Goal: Task Accomplishment & Management: Manage account settings

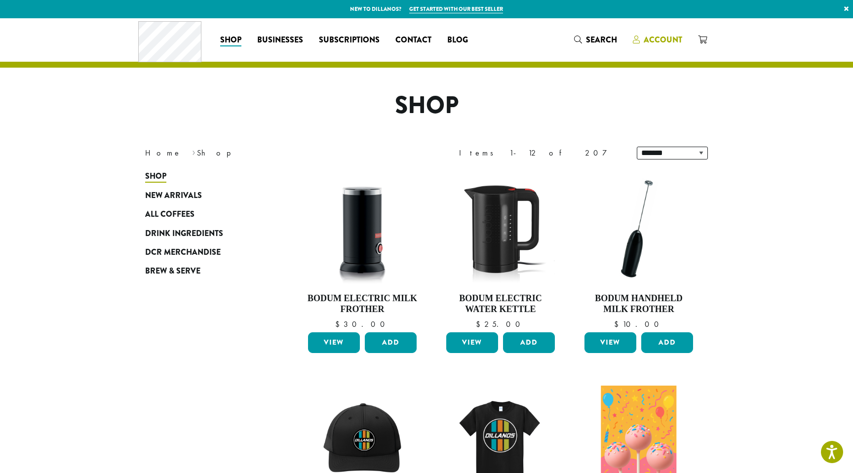
click at [654, 42] on span "Account" at bounding box center [662, 39] width 38 height 11
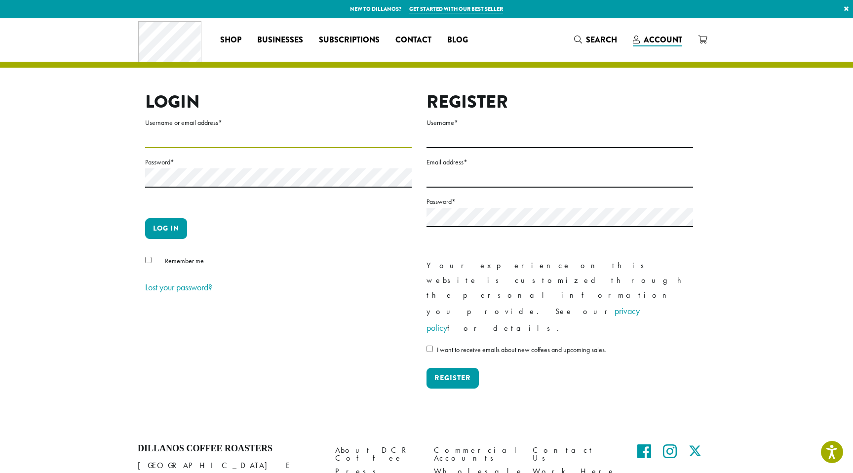
click at [246, 145] on input "Username or email address *" at bounding box center [278, 138] width 266 height 19
type input "**********"
click at [163, 234] on button "Log in" at bounding box center [166, 228] width 42 height 21
